Goal: Find specific page/section: Find specific page/section

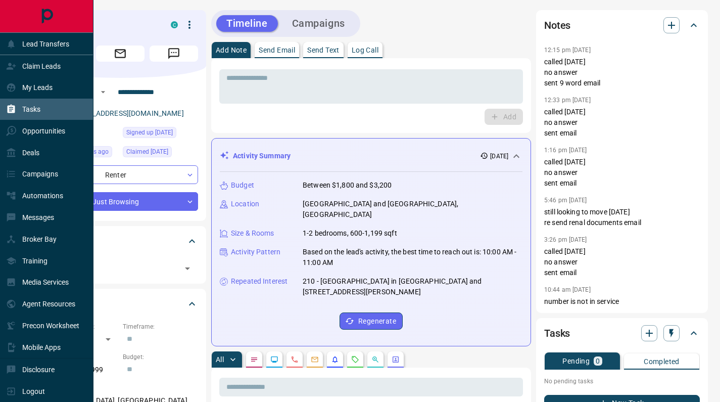
click at [14, 110] on icon at bounding box center [12, 109] width 8 height 9
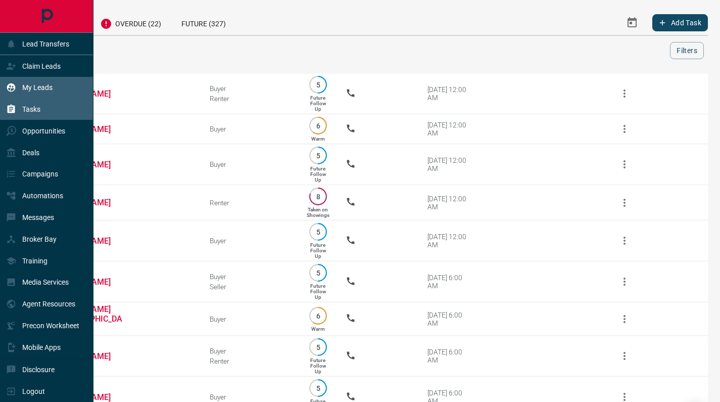
click at [14, 83] on icon at bounding box center [11, 87] width 10 height 10
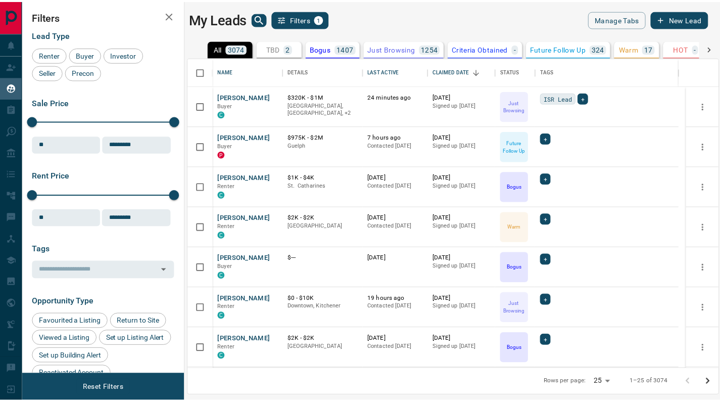
scroll to position [304, 529]
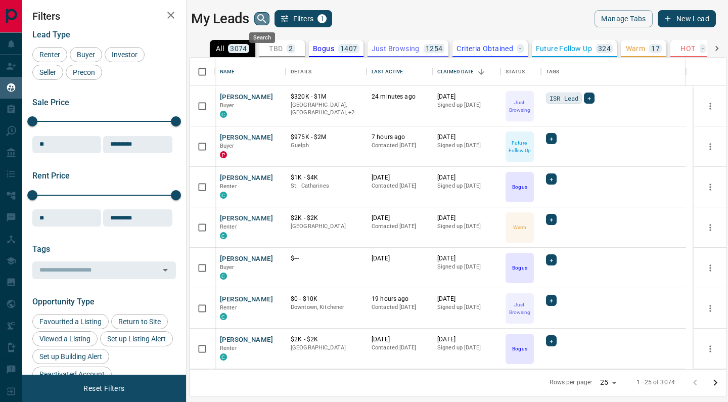
click at [263, 17] on icon "search button" at bounding box center [261, 18] width 9 height 9
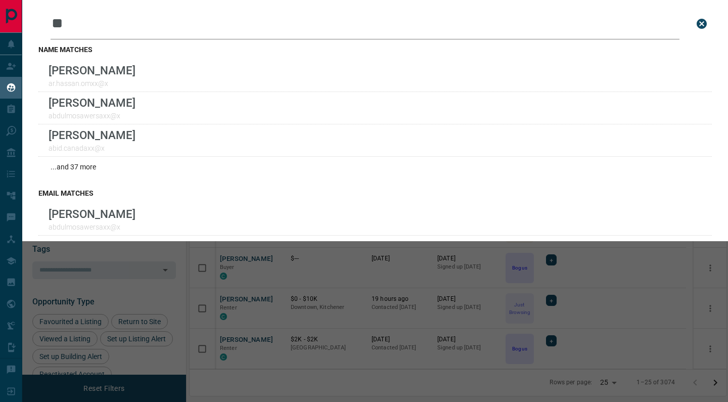
type input "*"
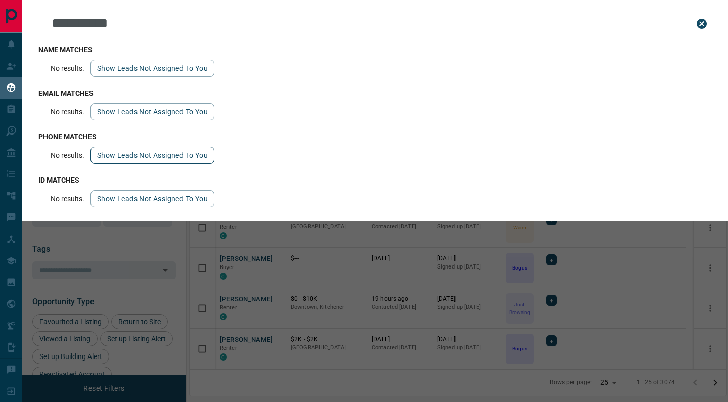
type input "**********"
click at [173, 162] on button "Show leads not assigned to you" at bounding box center [152, 155] width 124 height 17
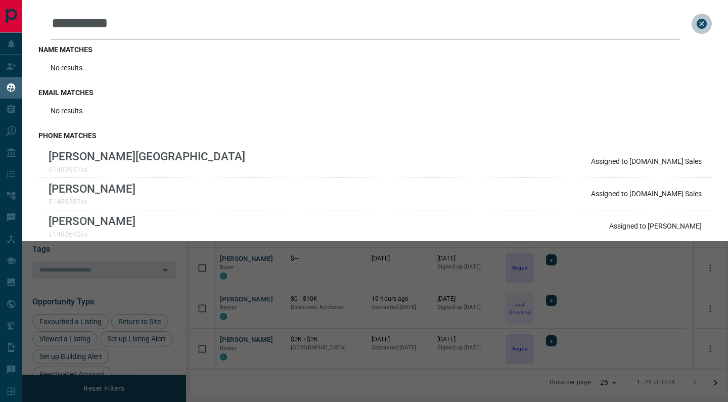
click at [698, 21] on icon "close search bar" at bounding box center [702, 24] width 10 height 10
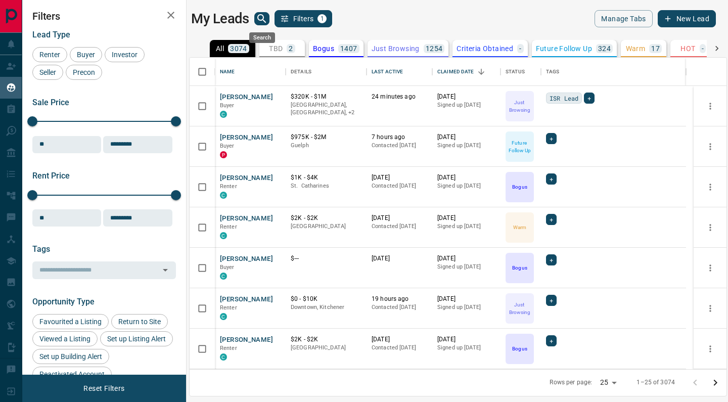
click at [262, 19] on icon "search button" at bounding box center [261, 18] width 9 height 9
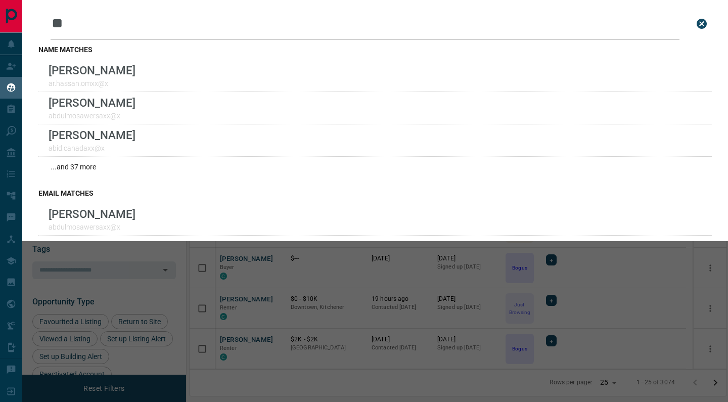
type input "*"
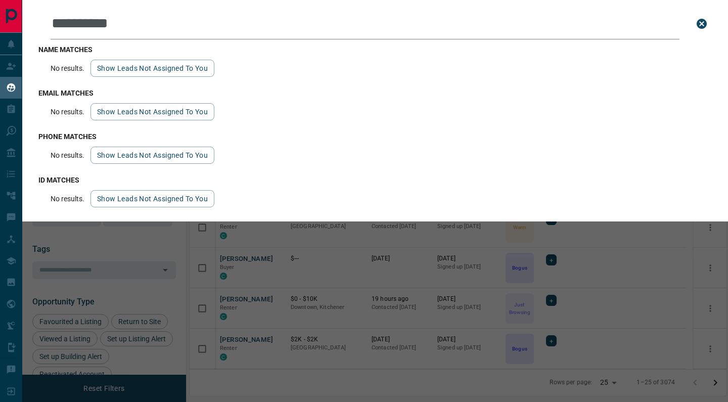
type input "**********"
click at [706, 22] on icon "close search bar" at bounding box center [702, 24] width 10 height 10
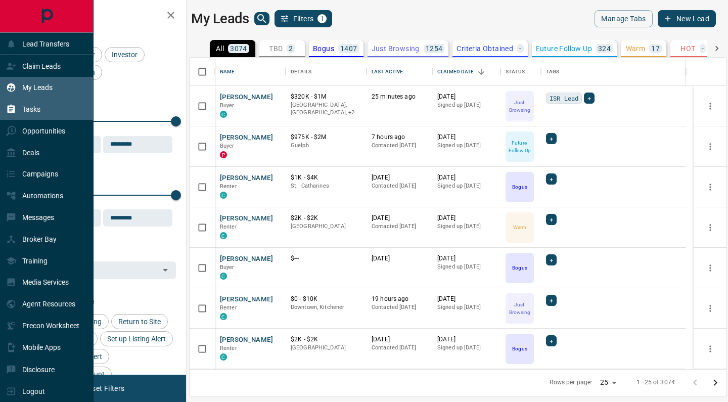
click at [34, 115] on div "Tasks" at bounding box center [23, 109] width 34 height 17
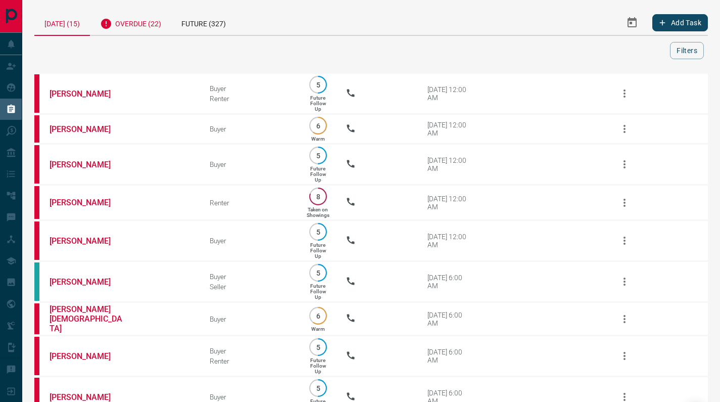
click at [149, 25] on div "Overdue (22)" at bounding box center [130, 22] width 81 height 25
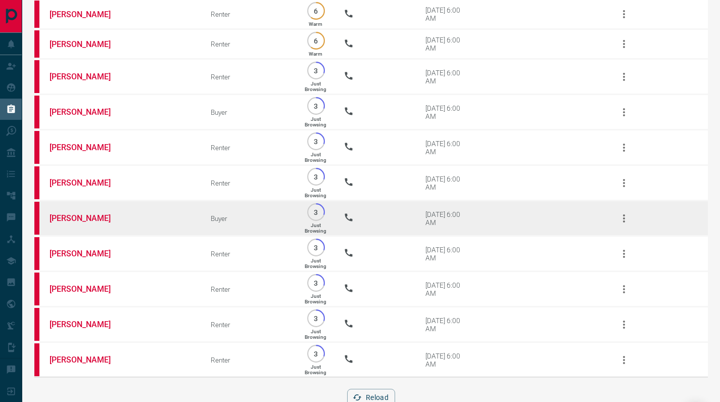
scroll to position [541, 0]
